Goal: Information Seeking & Learning: Learn about a topic

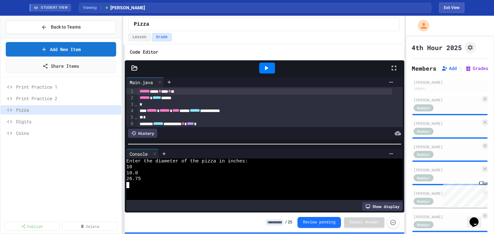
scroll to position [154, 0]
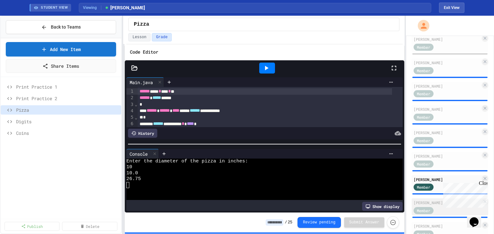
click at [420, 202] on div "[PERSON_NAME]" at bounding box center [446, 203] width 67 height 6
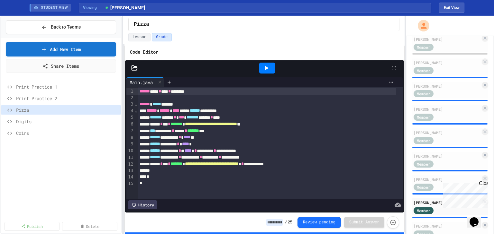
click at [266, 68] on icon at bounding box center [267, 68] width 4 height 5
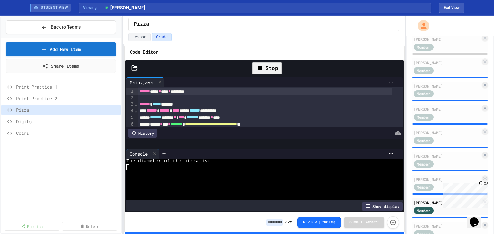
click at [145, 167] on div at bounding box center [259, 168] width 266 height 6
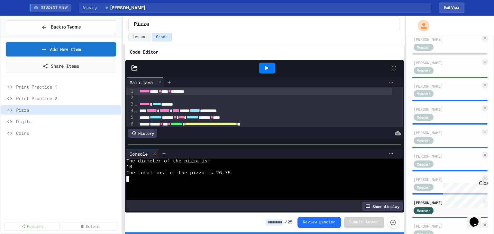
click at [262, 70] on icon at bounding box center [266, 68] width 8 height 8
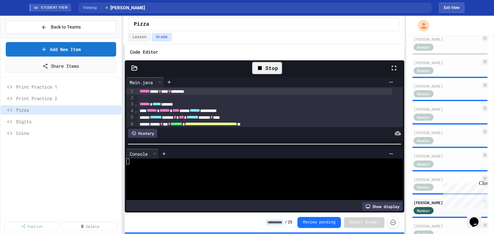
click at [140, 166] on div at bounding box center [259, 168] width 266 height 6
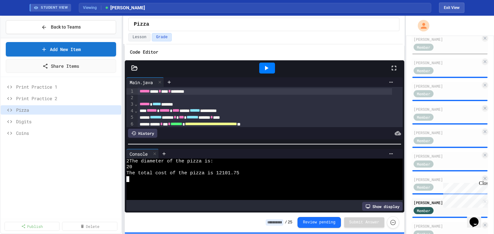
click at [267, 72] on div at bounding box center [267, 68] width 16 height 11
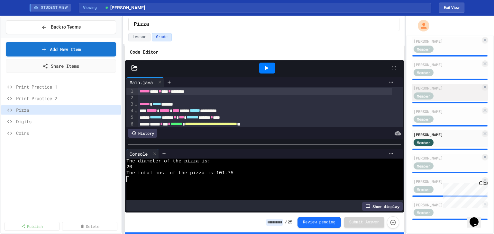
click at [438, 162] on div "Member" at bounding box center [429, 166] width 32 height 8
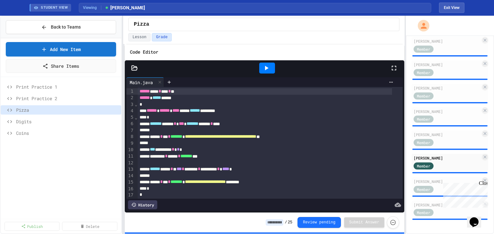
scroll to position [8, 0]
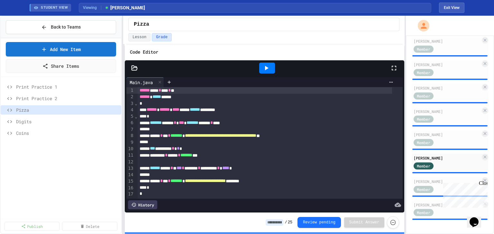
click at [269, 66] on icon at bounding box center [266, 68] width 8 height 8
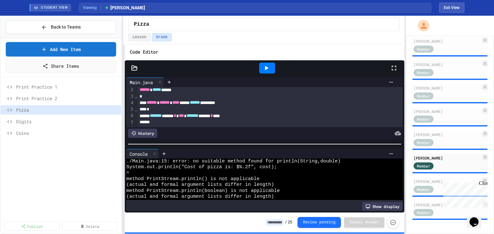
scroll to position [34, 0]
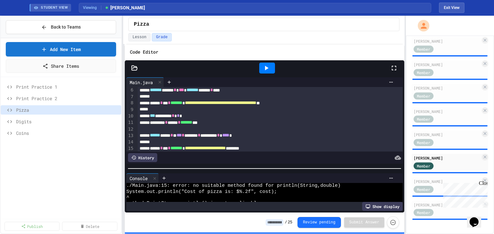
click at [227, 167] on div at bounding box center [265, 169] width 280 height 6
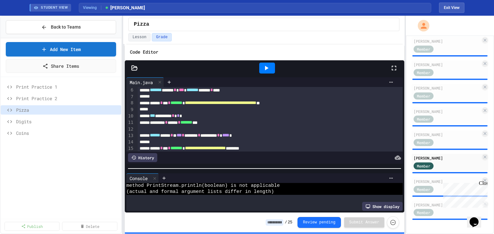
scroll to position [54, 0]
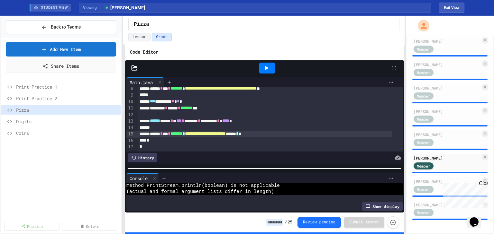
click at [182, 131] on span "*******" at bounding box center [176, 133] width 12 height 5
click at [263, 67] on icon at bounding box center [266, 68] width 8 height 8
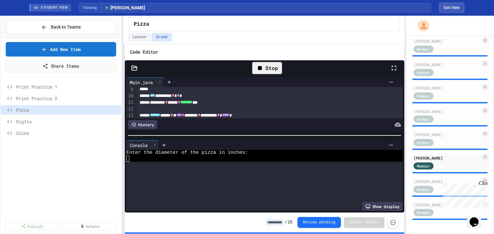
click at [240, 132] on div at bounding box center [265, 135] width 280 height 6
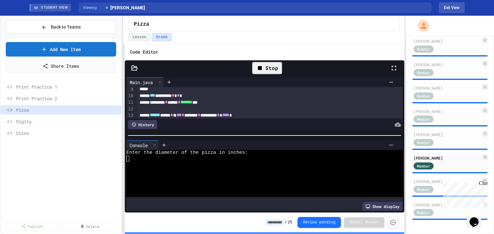
click at [204, 158] on div at bounding box center [259, 159] width 266 height 6
click at [268, 64] on icon at bounding box center [266, 68] width 8 height 8
click at [131, 162] on div at bounding box center [259, 165] width 266 height 6
click at [263, 65] on icon at bounding box center [260, 68] width 8 height 8
click at [263, 67] on icon at bounding box center [266, 68] width 8 height 8
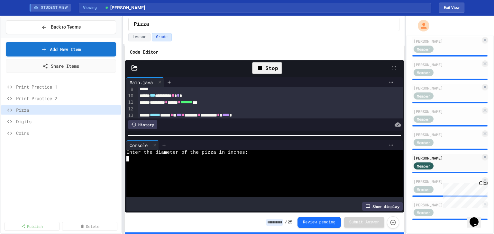
click at [127, 158] on textarea "Terminal input" at bounding box center [127, 159] width 3 height 6
drag, startPoint x: 483, startPoint y: 184, endPoint x: 896, endPoint y: 361, distance: 448.6
click at [483, 184] on div "Close" at bounding box center [483, 185] width 8 height 8
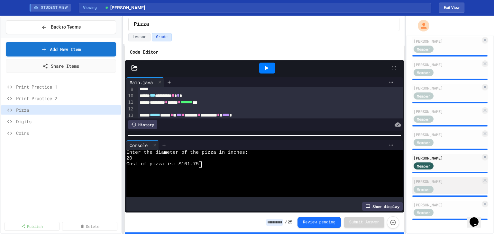
click at [455, 180] on div "[PERSON_NAME] Member" at bounding box center [449, 185] width 77 height 17
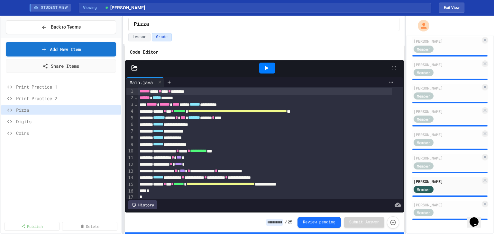
scroll to position [10, 0]
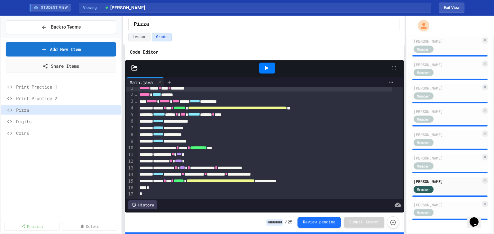
click at [266, 64] on icon at bounding box center [266, 68] width 8 height 8
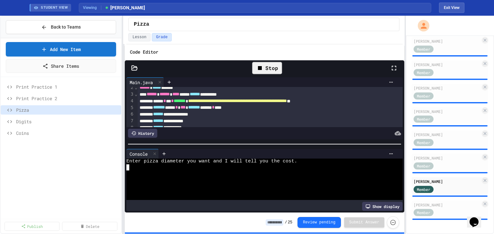
click at [158, 171] on div at bounding box center [259, 174] width 266 height 6
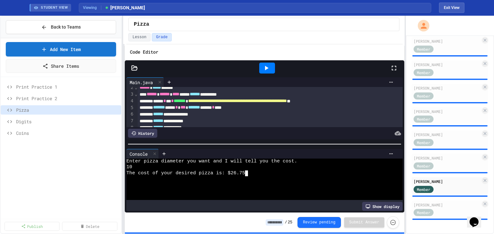
click at [270, 67] on icon at bounding box center [266, 68] width 8 height 8
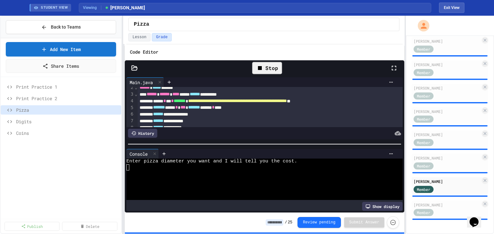
click at [141, 167] on div at bounding box center [259, 168] width 266 height 6
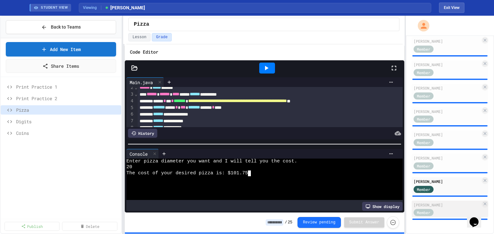
click at [442, 203] on div "[PERSON_NAME]" at bounding box center [446, 205] width 67 height 6
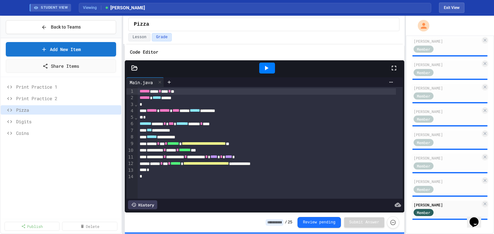
click at [270, 63] on div at bounding box center [267, 68] width 16 height 11
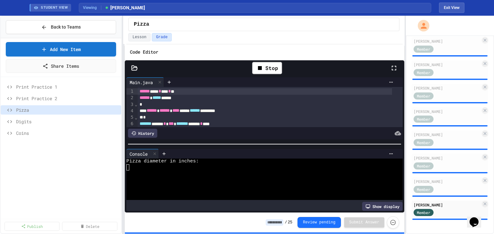
click at [197, 171] on div at bounding box center [259, 174] width 266 height 6
click at [266, 66] on icon at bounding box center [267, 68] width 4 height 5
click at [136, 171] on div at bounding box center [259, 174] width 266 height 6
click at [25, 120] on span "Digits" at bounding box center [64, 121] width 96 height 7
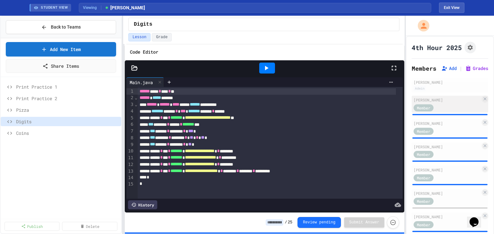
click at [445, 107] on div "Member" at bounding box center [429, 108] width 32 height 8
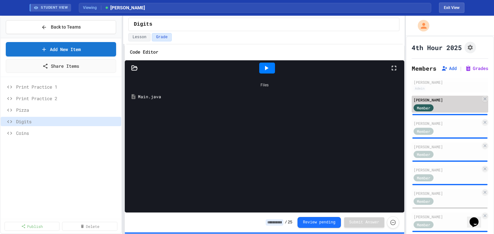
click at [455, 102] on div "[PERSON_NAME]" at bounding box center [446, 100] width 67 height 6
click at [197, 108] on div "Files Main.java" at bounding box center [265, 144] width 280 height 137
click at [267, 67] on icon at bounding box center [267, 68] width 4 height 5
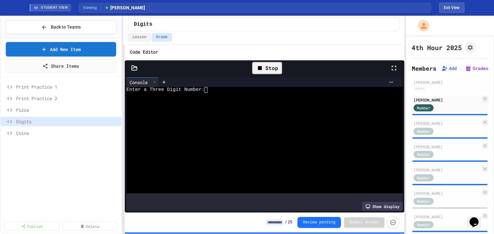
click at [215, 93] on div at bounding box center [259, 96] width 266 height 6
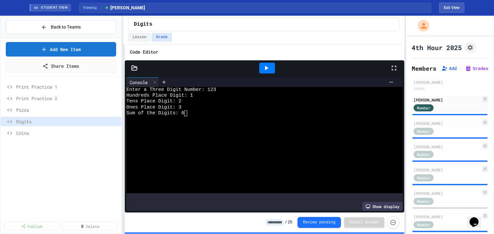
click at [269, 67] on icon at bounding box center [266, 68] width 8 height 8
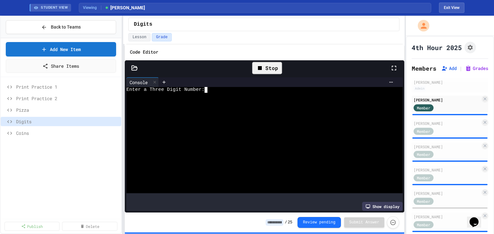
click at [231, 90] on div "Enter a Three Digit Number:" at bounding box center [259, 90] width 266 height 6
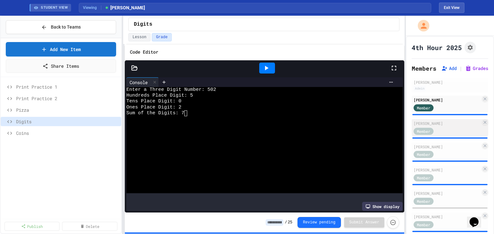
click at [438, 127] on div "Member" at bounding box center [429, 131] width 32 height 8
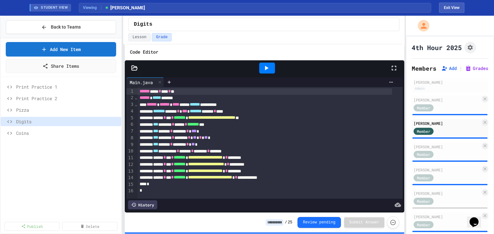
click at [266, 67] on icon at bounding box center [267, 68] width 4 height 5
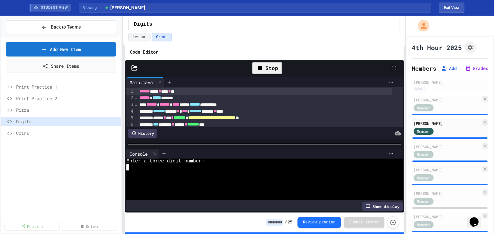
click at [187, 171] on div at bounding box center [259, 174] width 266 height 6
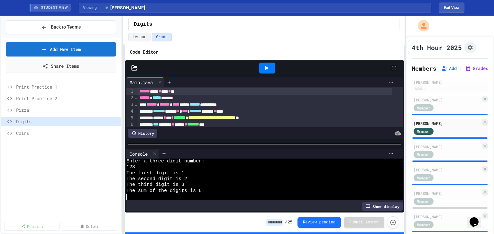
click at [264, 69] on icon at bounding box center [266, 68] width 8 height 8
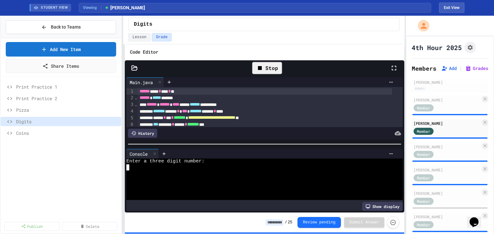
click at [145, 166] on div at bounding box center [259, 168] width 266 height 6
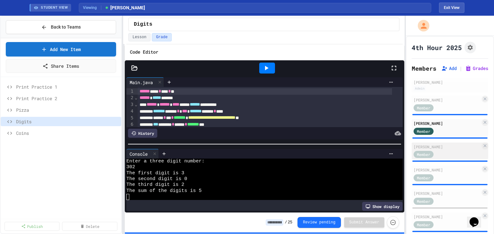
click at [432, 145] on div "[PERSON_NAME]" at bounding box center [446, 147] width 67 height 6
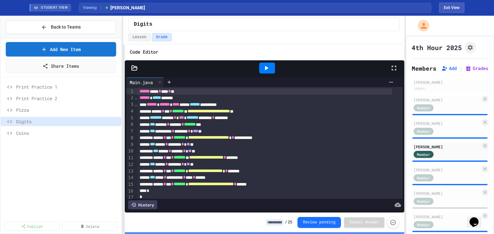
scroll to position [10, 0]
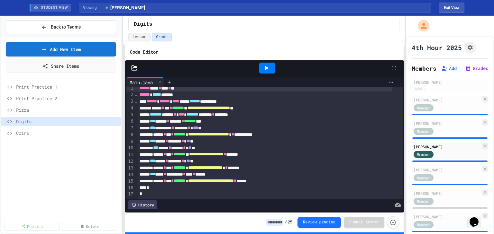
click at [269, 66] on icon at bounding box center [266, 68] width 8 height 8
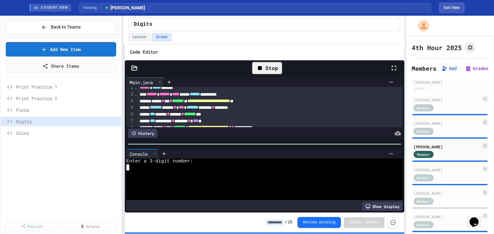
click at [159, 171] on div at bounding box center [259, 174] width 266 height 6
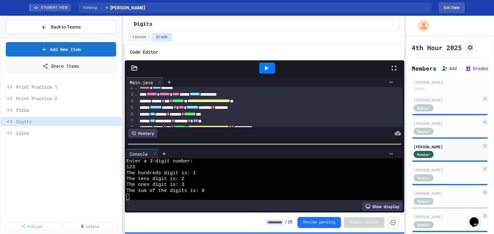
click at [264, 68] on icon at bounding box center [266, 68] width 8 height 8
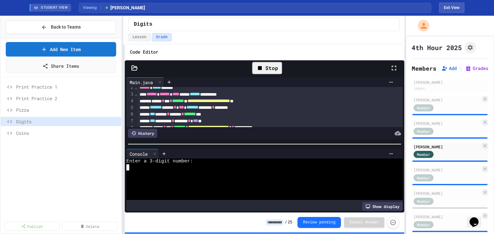
click at [138, 171] on div at bounding box center [259, 174] width 266 height 6
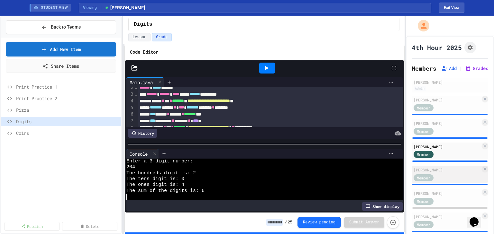
click at [429, 174] on div "Member" at bounding box center [429, 178] width 32 height 8
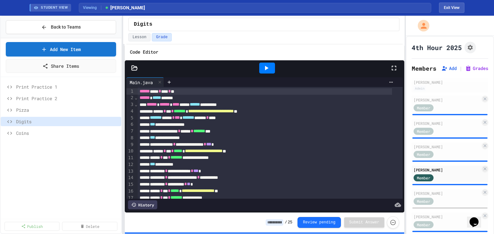
scroll to position [51, 0]
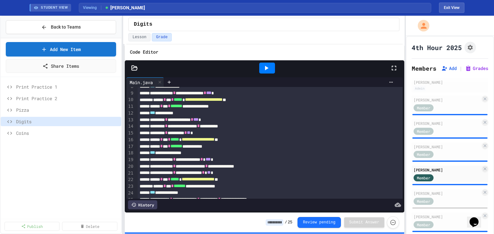
click at [266, 66] on icon at bounding box center [266, 68] width 8 height 8
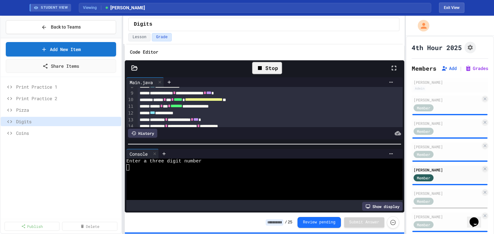
click at [137, 165] on div at bounding box center [259, 168] width 266 height 6
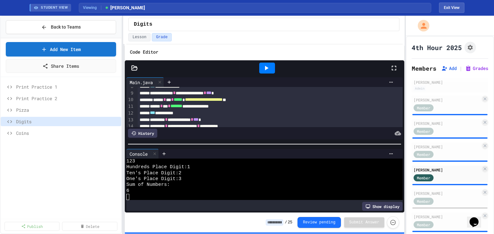
click at [272, 65] on div at bounding box center [267, 68] width 16 height 11
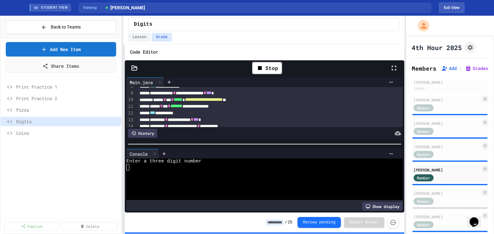
click at [158, 167] on div at bounding box center [259, 168] width 266 height 6
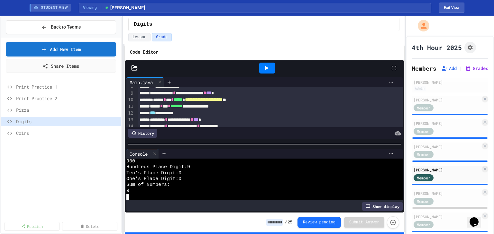
click at [270, 63] on div at bounding box center [267, 68] width 16 height 11
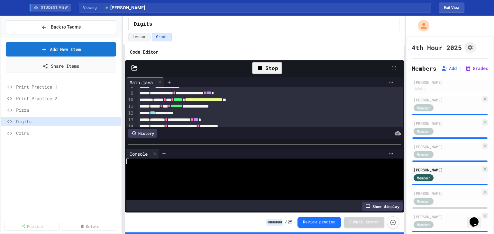
scroll to position [0, 0]
click at [133, 171] on div at bounding box center [259, 174] width 266 height 6
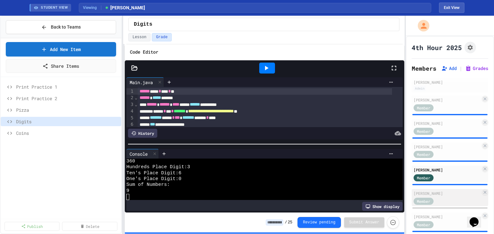
click at [431, 198] on div "Member" at bounding box center [423, 201] width 20 height 7
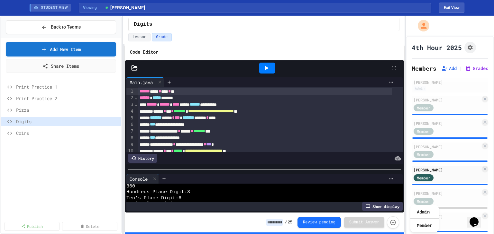
click at [252, 169] on div at bounding box center [265, 169] width 280 height 6
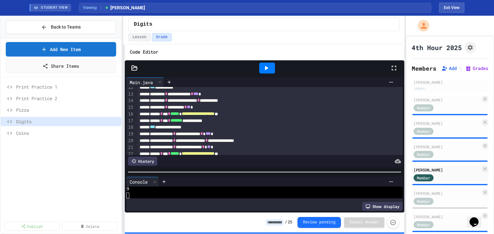
scroll to position [103, 0]
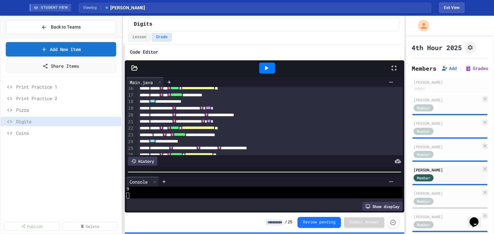
click at [267, 66] on icon at bounding box center [266, 68] width 8 height 8
click at [137, 198] on div "WWWWWWWWWWWWWWWWWWWWWWWWWWWWWWWW Enter a three digit number Show display" at bounding box center [264, 199] width 276 height 24
click at [133, 194] on div at bounding box center [259, 196] width 266 height 6
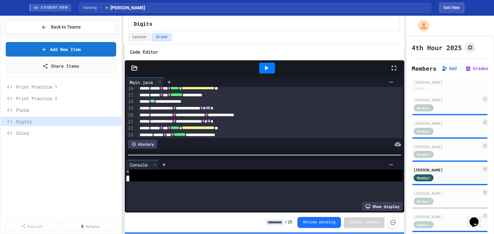
click at [253, 152] on div at bounding box center [265, 155] width 280 height 6
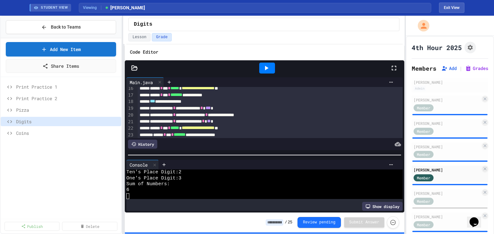
click at [269, 67] on icon at bounding box center [266, 68] width 8 height 8
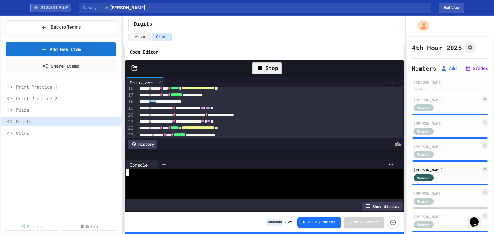
click at [135, 176] on div at bounding box center [259, 179] width 266 height 6
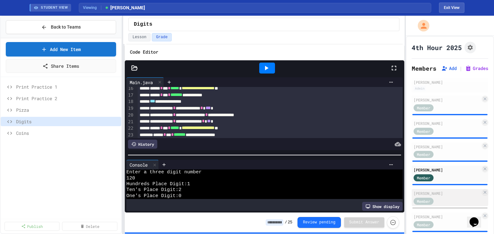
click at [437, 189] on div "[PERSON_NAME] Member" at bounding box center [449, 197] width 77 height 17
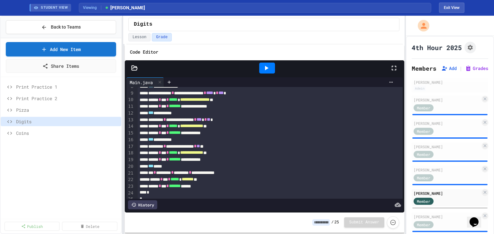
scroll to position [64, 0]
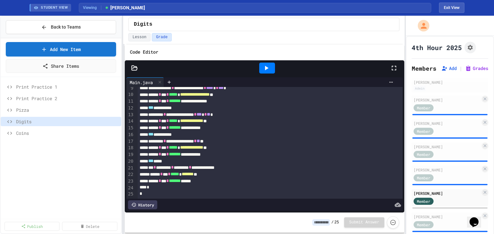
click at [266, 68] on icon at bounding box center [267, 68] width 4 height 5
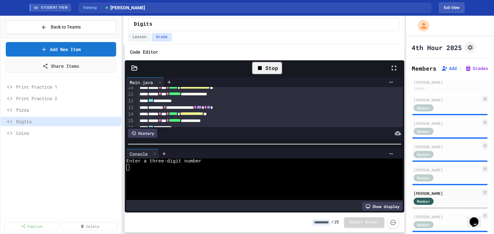
click at [151, 166] on div at bounding box center [259, 168] width 266 height 6
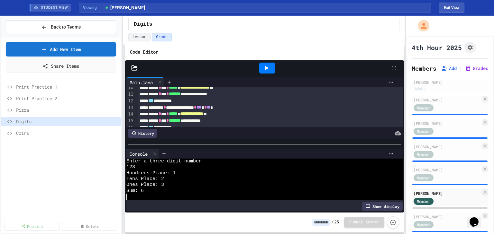
click at [266, 67] on icon at bounding box center [267, 68] width 4 height 5
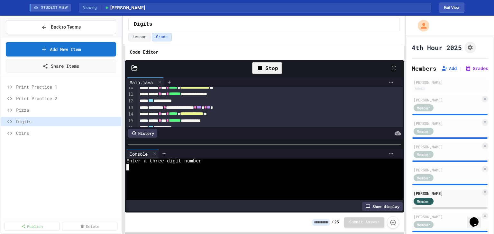
click at [160, 165] on div at bounding box center [259, 168] width 266 height 6
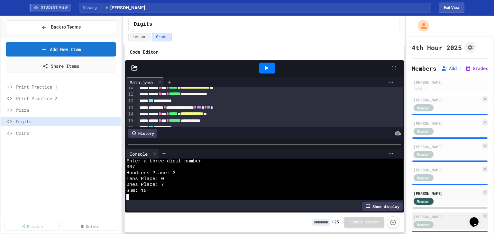
click at [415, 217] on div "[PERSON_NAME]" at bounding box center [446, 217] width 67 height 6
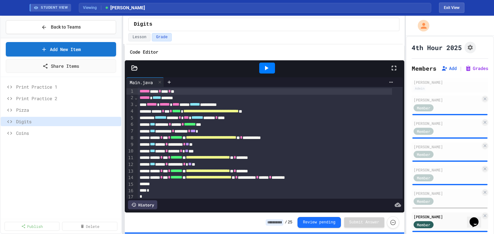
click at [265, 65] on icon at bounding box center [266, 68] width 8 height 8
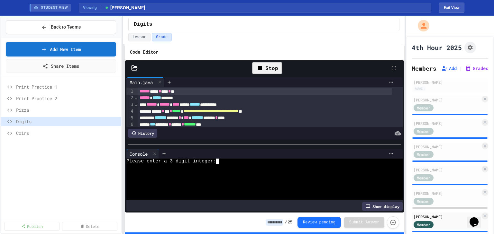
click at [134, 165] on div at bounding box center [259, 168] width 266 height 6
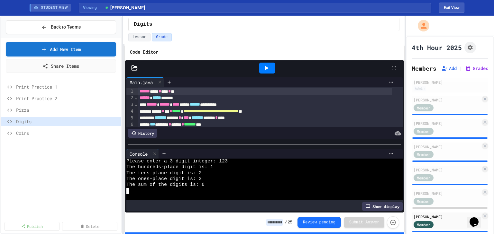
click at [267, 70] on icon at bounding box center [266, 68] width 8 height 8
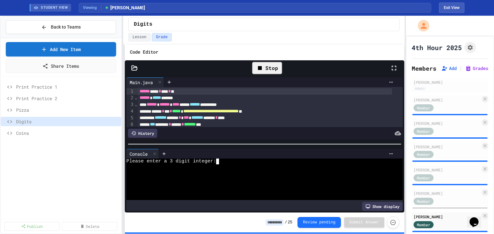
click at [220, 159] on textarea "Terminal input" at bounding box center [220, 162] width 3 height 6
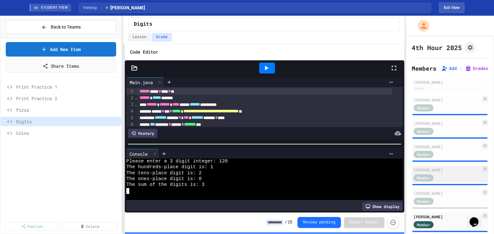
scroll to position [51, 0]
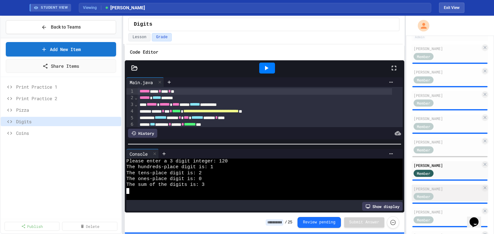
click at [440, 194] on div "Member" at bounding box center [429, 197] width 32 height 8
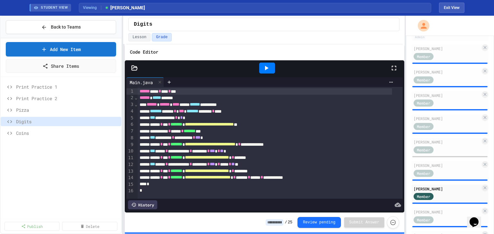
click at [269, 68] on icon at bounding box center [266, 68] width 8 height 8
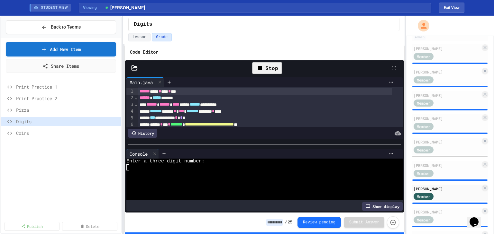
click at [157, 165] on div at bounding box center [259, 168] width 266 height 6
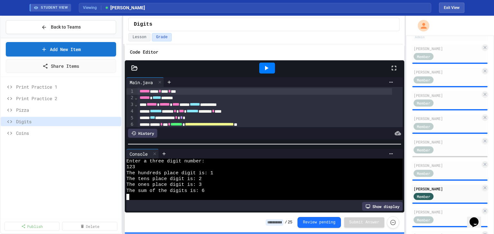
click at [268, 66] on icon at bounding box center [266, 68] width 8 height 8
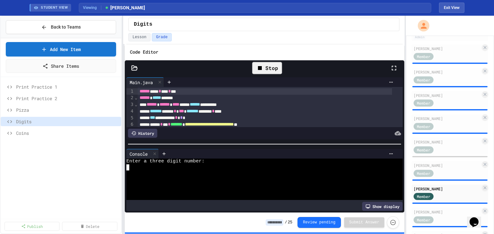
click at [153, 172] on div at bounding box center [259, 174] width 266 height 6
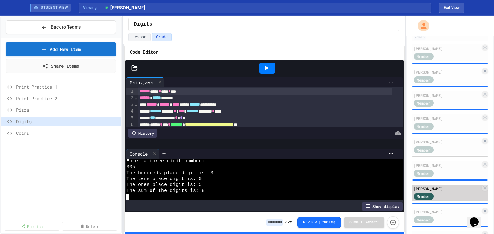
scroll to position [103, 0]
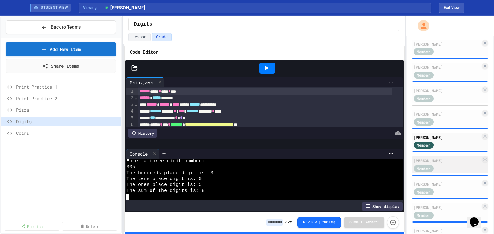
click at [440, 167] on div "Member" at bounding box center [429, 168] width 32 height 8
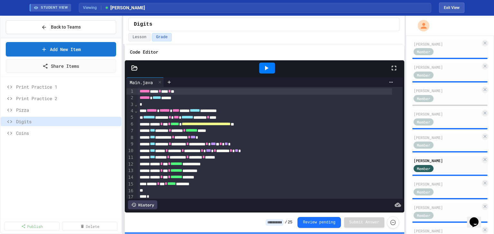
click at [269, 67] on icon at bounding box center [266, 68] width 8 height 8
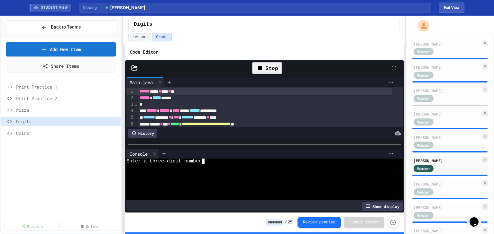
click at [150, 167] on div at bounding box center [259, 168] width 266 height 6
click at [267, 66] on icon at bounding box center [266, 68] width 8 height 8
click at [207, 160] on textarea "Terminal input" at bounding box center [208, 162] width 3 height 6
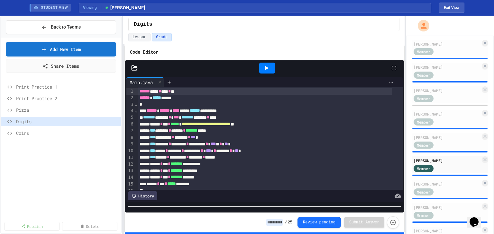
click at [239, 204] on div at bounding box center [265, 207] width 280 height 6
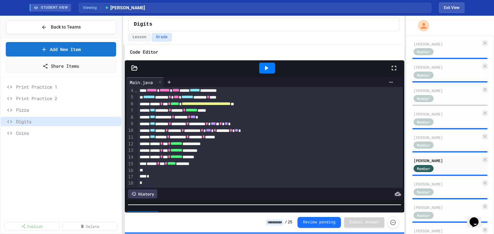
scroll to position [27, 0]
click at [239, 141] on div "**********" at bounding box center [265, 144] width 254 height 7
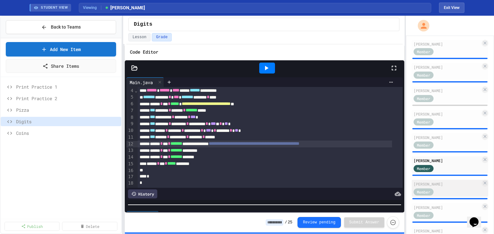
click at [431, 187] on div "[PERSON_NAME]" at bounding box center [446, 184] width 67 height 6
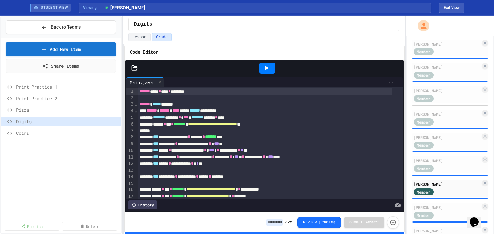
click at [267, 68] on icon at bounding box center [267, 68] width 4 height 5
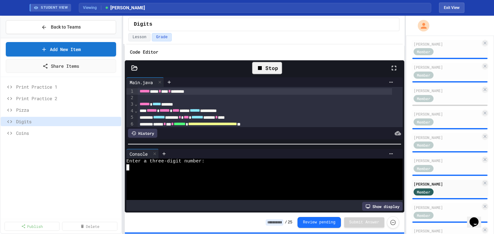
click at [216, 165] on div at bounding box center [259, 168] width 266 height 6
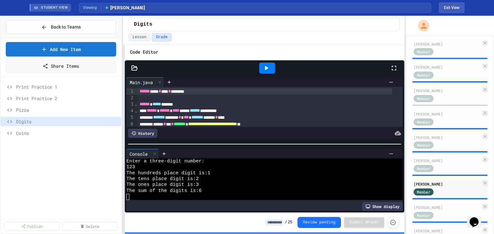
click at [270, 67] on icon at bounding box center [266, 68] width 8 height 8
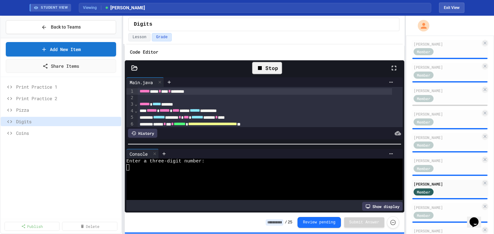
click at [153, 172] on div at bounding box center [259, 174] width 266 height 6
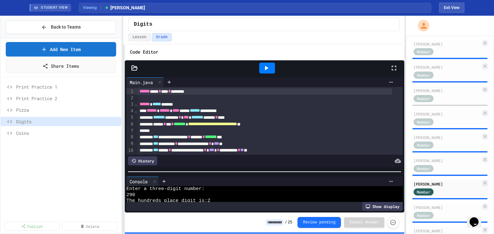
click at [225, 169] on div at bounding box center [265, 172] width 280 height 6
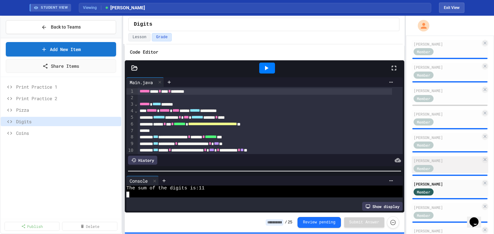
scroll to position [154, 0]
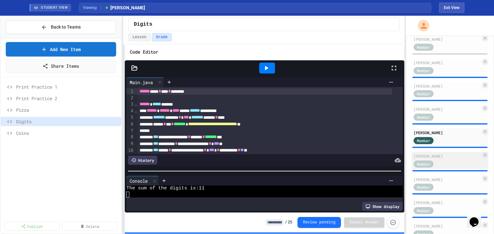
click at [440, 162] on div "Member" at bounding box center [429, 164] width 32 height 8
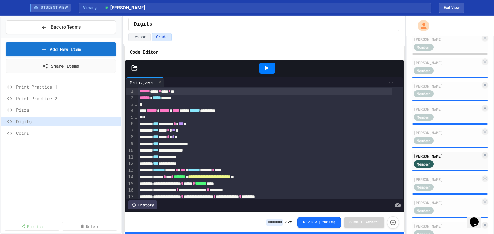
scroll to position [51, 0]
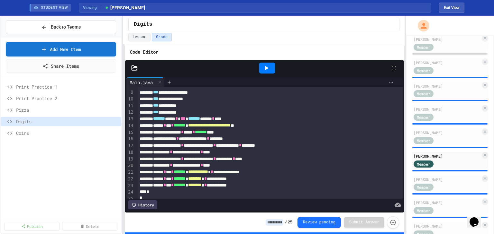
click at [266, 67] on icon at bounding box center [267, 68] width 4 height 5
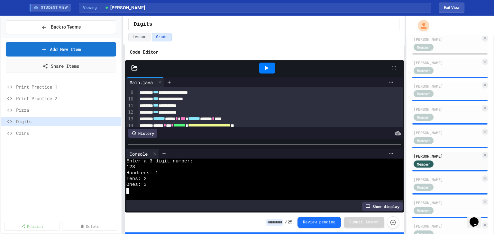
click at [267, 69] on icon at bounding box center [266, 68] width 8 height 8
click at [147, 171] on div at bounding box center [259, 174] width 266 height 6
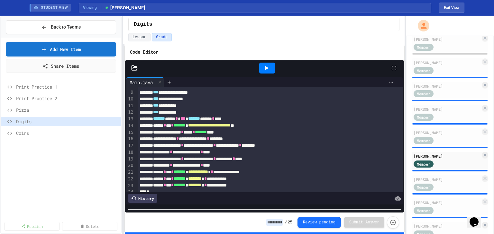
click at [250, 217] on div "**********" at bounding box center [265, 147] width 280 height 174
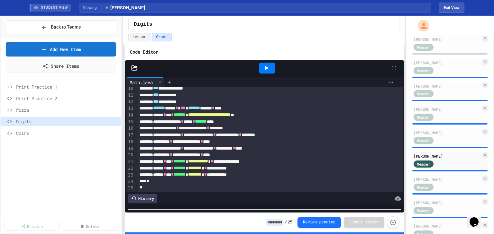
click at [268, 172] on div "**********" at bounding box center [265, 175] width 254 height 7
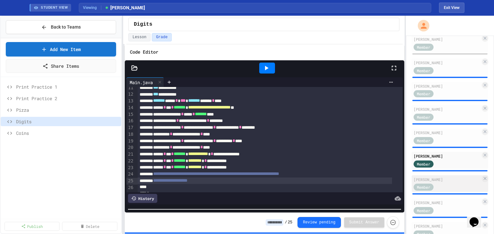
click at [435, 180] on div "[PERSON_NAME]" at bounding box center [446, 180] width 67 height 6
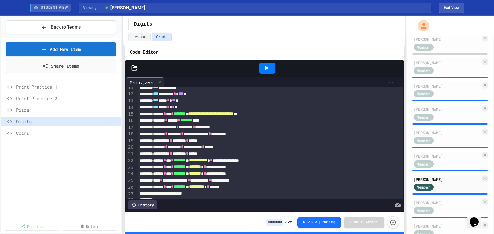
scroll to position [95, 0]
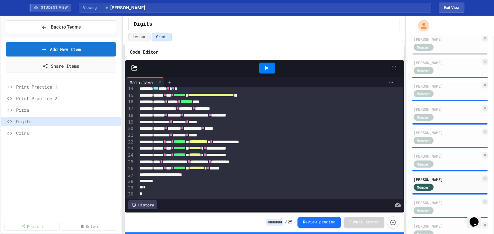
click at [264, 64] on icon at bounding box center [266, 68] width 8 height 8
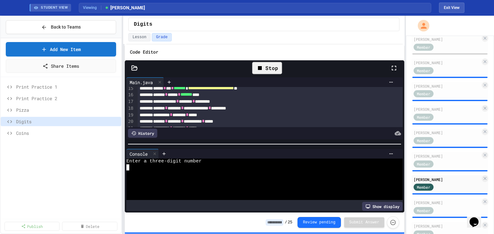
click at [155, 171] on div at bounding box center [259, 174] width 266 height 6
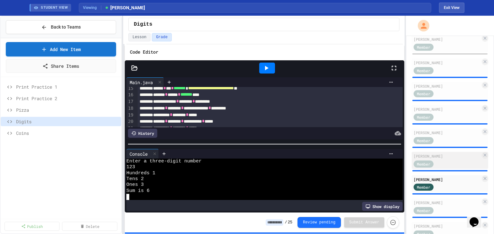
scroll to position [228, 0]
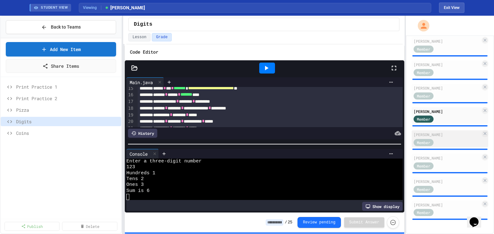
click at [445, 134] on div "[PERSON_NAME] Member" at bounding box center [449, 139] width 77 height 17
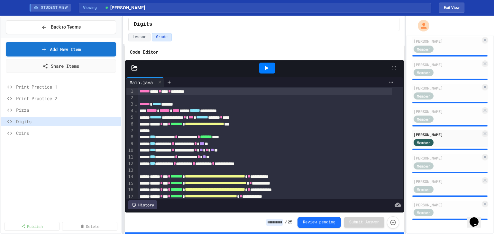
scroll to position [23, 0]
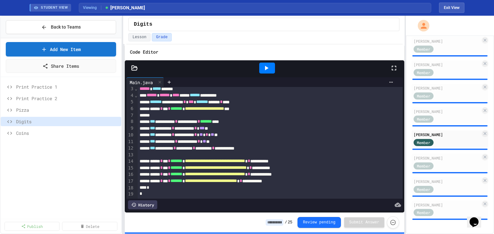
click at [271, 66] on div at bounding box center [267, 68] width 16 height 11
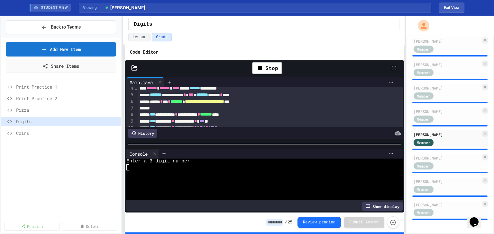
click at [161, 165] on div at bounding box center [259, 168] width 266 height 6
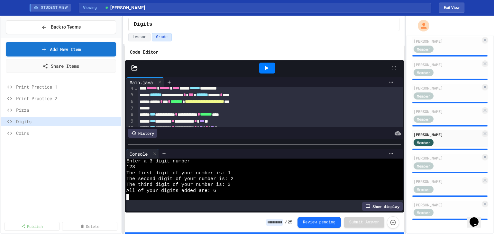
click at [268, 65] on icon at bounding box center [266, 68] width 8 height 8
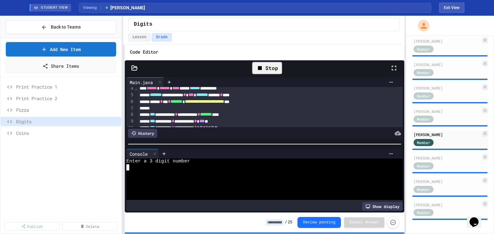
click at [149, 171] on div at bounding box center [259, 174] width 266 height 6
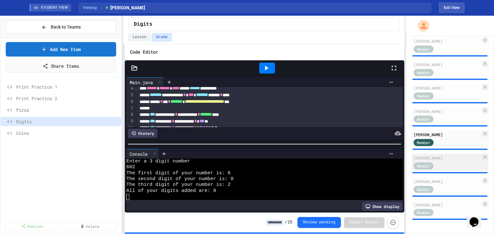
click at [450, 157] on div "[PERSON_NAME]" at bounding box center [446, 158] width 67 height 6
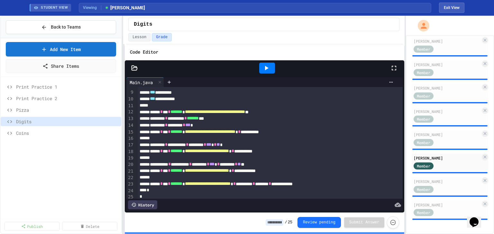
scroll to position [61, 0]
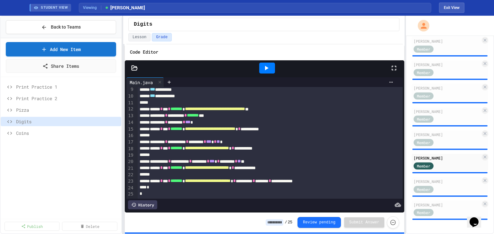
click at [268, 64] on icon at bounding box center [266, 68] width 8 height 8
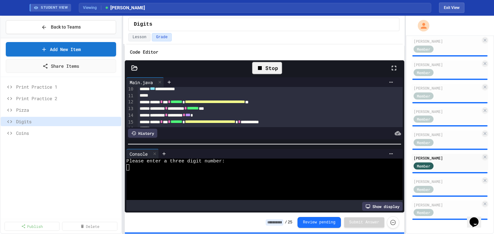
click at [146, 171] on div at bounding box center [259, 174] width 266 height 6
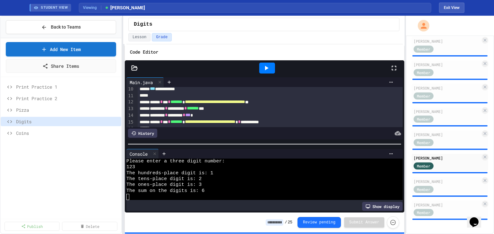
click at [269, 68] on icon at bounding box center [266, 68] width 8 height 8
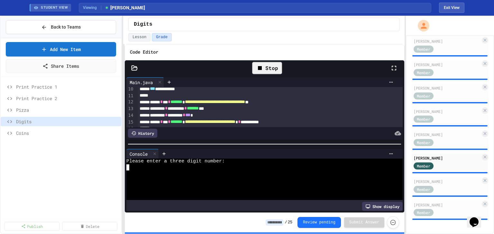
click at [149, 168] on div at bounding box center [259, 168] width 266 height 6
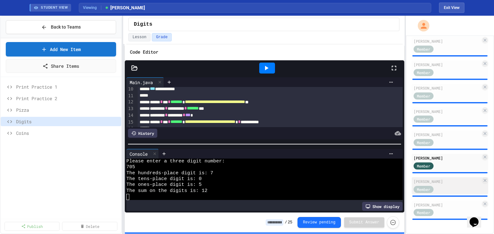
click at [441, 185] on div "Member" at bounding box center [429, 189] width 32 height 8
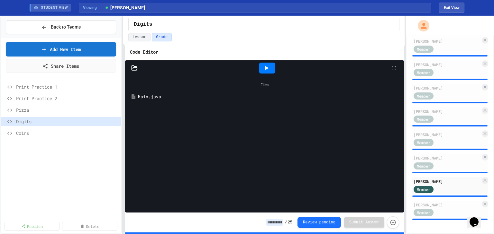
click at [271, 71] on div at bounding box center [267, 68] width 16 height 11
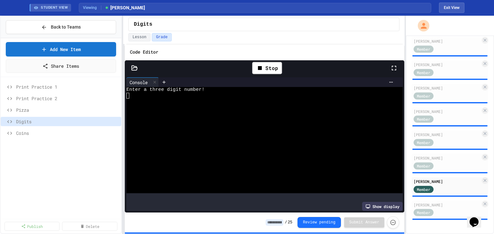
click at [146, 94] on div at bounding box center [259, 96] width 266 height 6
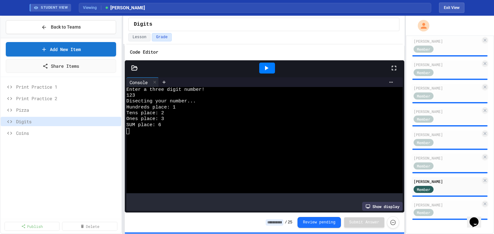
click at [267, 66] on icon at bounding box center [266, 68] width 8 height 8
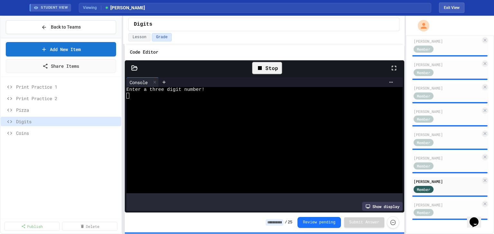
click at [155, 113] on div at bounding box center [259, 114] width 266 height 6
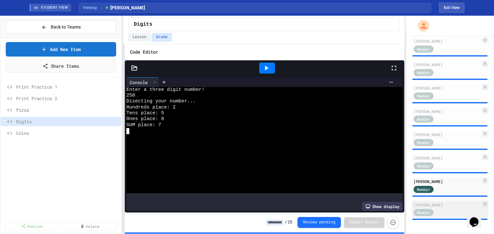
click at [441, 209] on div "Member" at bounding box center [429, 213] width 32 height 8
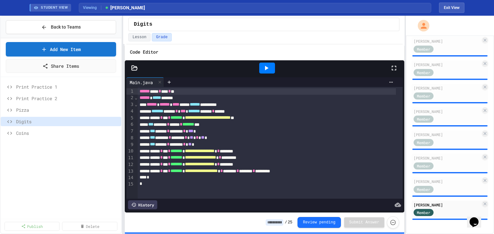
click at [265, 65] on icon at bounding box center [266, 68] width 8 height 8
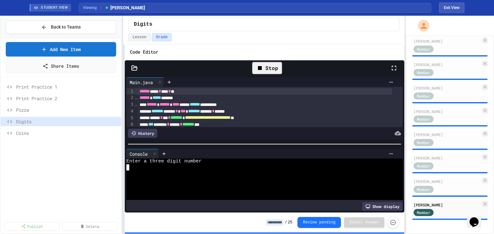
click at [156, 167] on div at bounding box center [259, 168] width 266 height 6
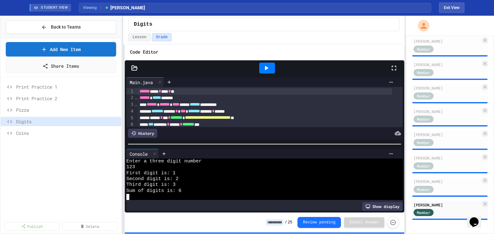
click at [269, 68] on icon at bounding box center [266, 68] width 8 height 8
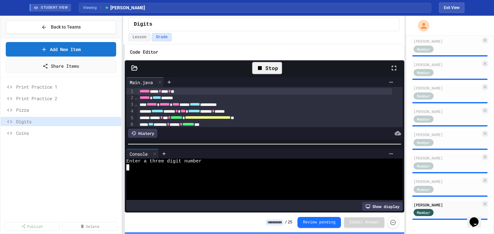
click at [148, 168] on div at bounding box center [259, 168] width 266 height 6
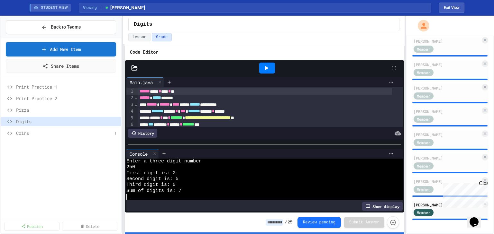
click at [31, 131] on span "Coins" at bounding box center [64, 133] width 96 height 7
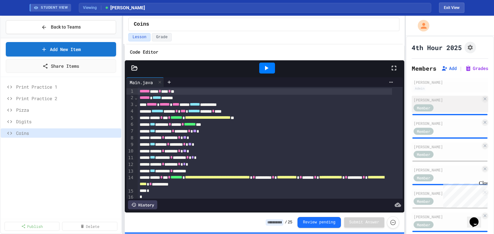
click at [459, 107] on div "Member" at bounding box center [446, 108] width 67 height 8
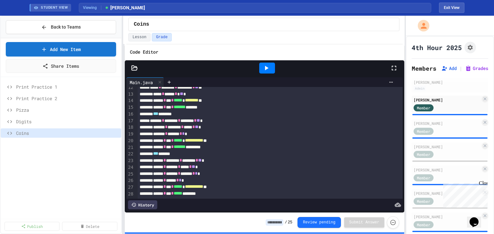
scroll to position [103, 0]
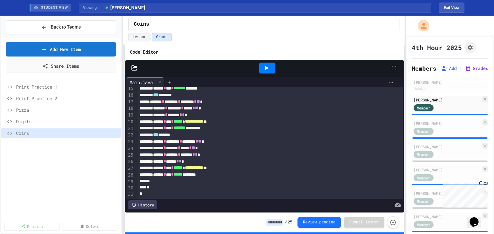
click at [269, 68] on icon at bounding box center [266, 68] width 8 height 8
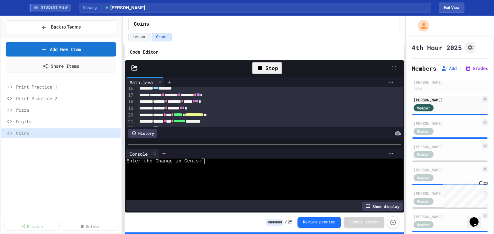
click at [221, 159] on div "Enter the Change in Cents:" at bounding box center [259, 162] width 266 height 6
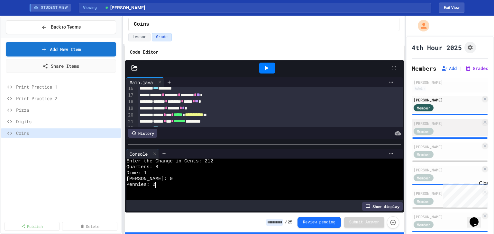
click at [443, 127] on div "Member" at bounding box center [429, 131] width 32 height 8
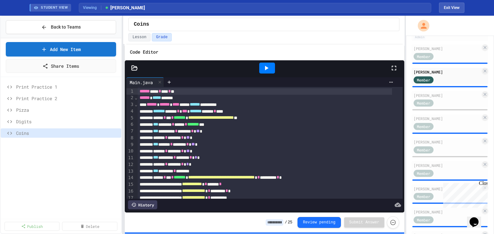
scroll to position [23, 0]
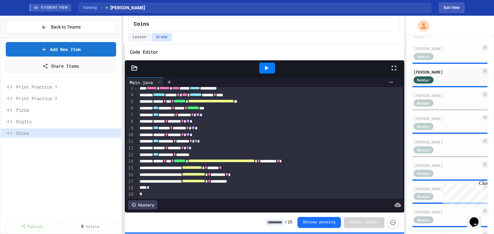
click at [271, 68] on div at bounding box center [267, 68] width 16 height 11
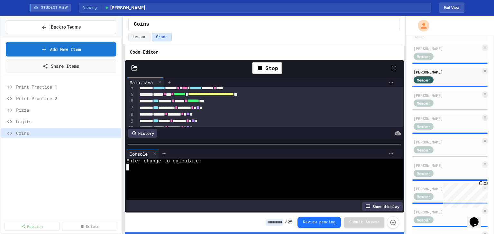
click at [157, 165] on div at bounding box center [259, 168] width 266 height 6
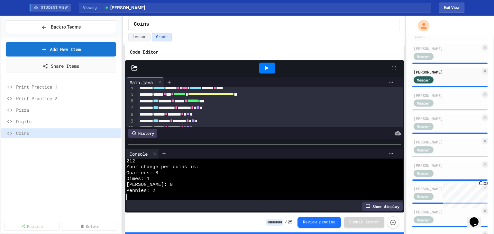
click at [263, 66] on icon at bounding box center [266, 68] width 8 height 8
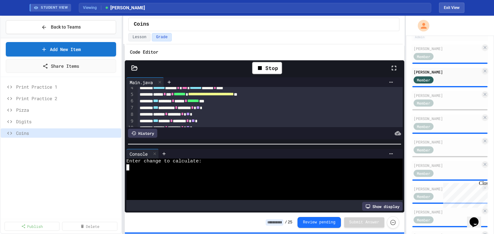
click at [135, 165] on div at bounding box center [259, 168] width 266 height 6
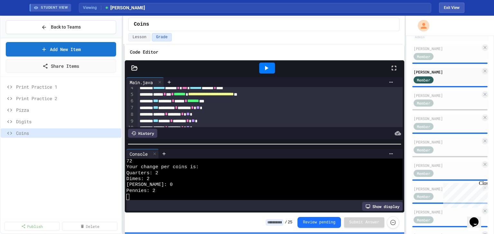
click at [272, 68] on div at bounding box center [267, 68] width 16 height 11
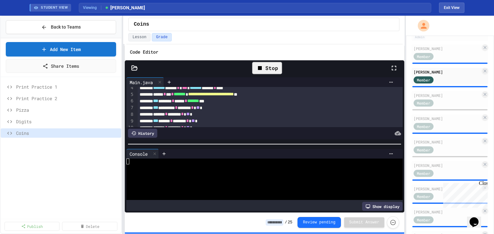
scroll to position [0, 0]
click at [140, 184] on div at bounding box center [259, 185] width 266 height 6
click at [263, 67] on icon at bounding box center [260, 68] width 8 height 8
click at [265, 66] on icon at bounding box center [267, 68] width 4 height 5
click at [138, 159] on div at bounding box center [259, 162] width 266 height 6
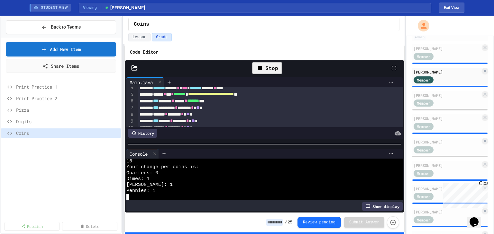
scroll to position [6, 0]
click at [441, 101] on div "Member" at bounding box center [429, 103] width 32 height 8
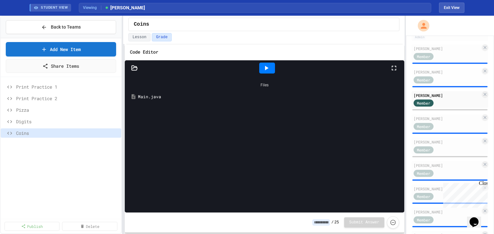
click at [267, 65] on icon at bounding box center [266, 68] width 8 height 8
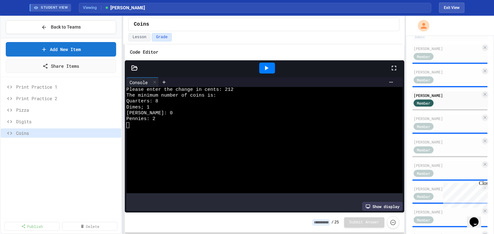
click at [267, 71] on icon at bounding box center [266, 68] width 8 height 8
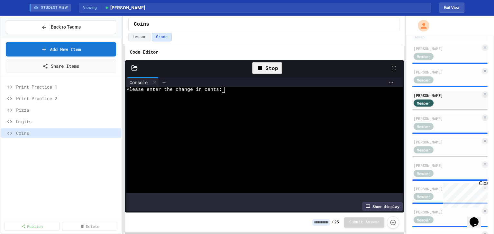
click at [229, 92] on div "Please enter the change in cents:" at bounding box center [259, 90] width 266 height 6
